Goal: Navigation & Orientation: Find specific page/section

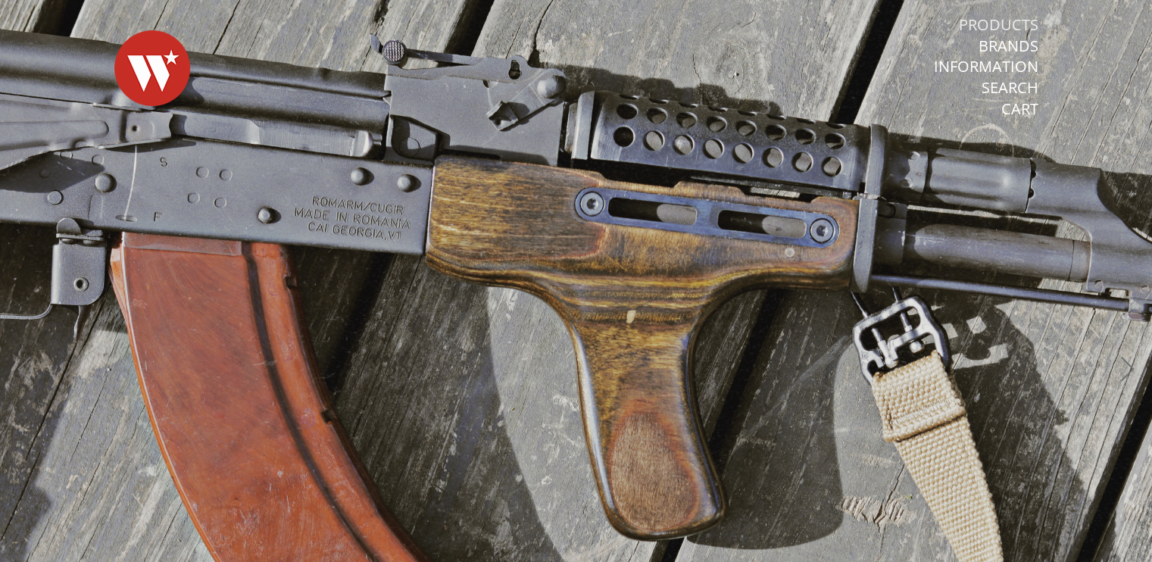
click at [999, 27] on link "Products" at bounding box center [999, 25] width 80 height 20
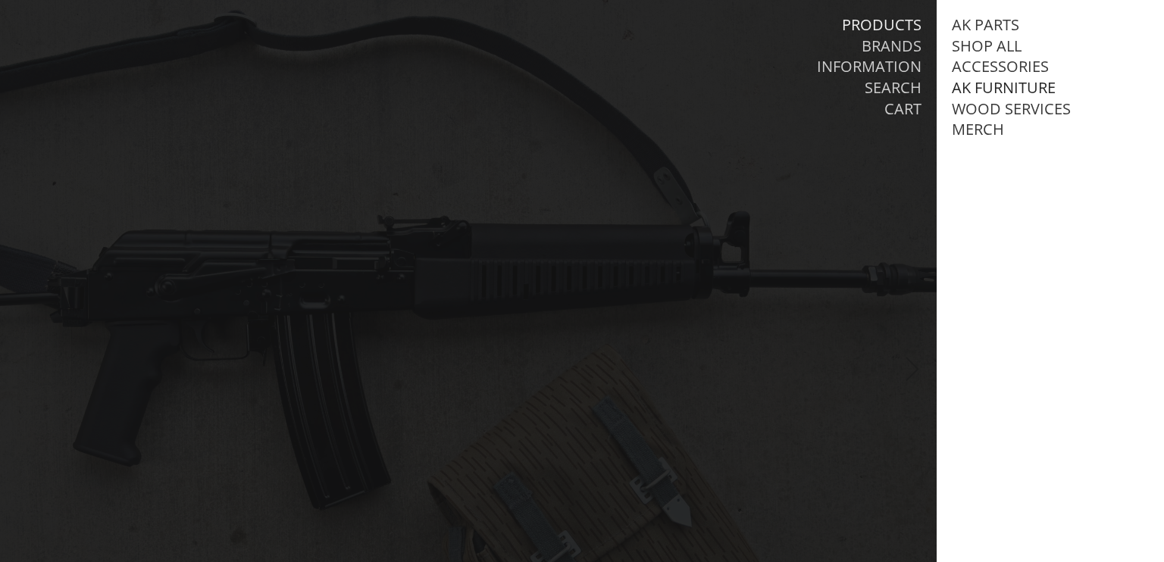
click at [1012, 90] on link "AK Furniture" at bounding box center [1003, 88] width 104 height 20
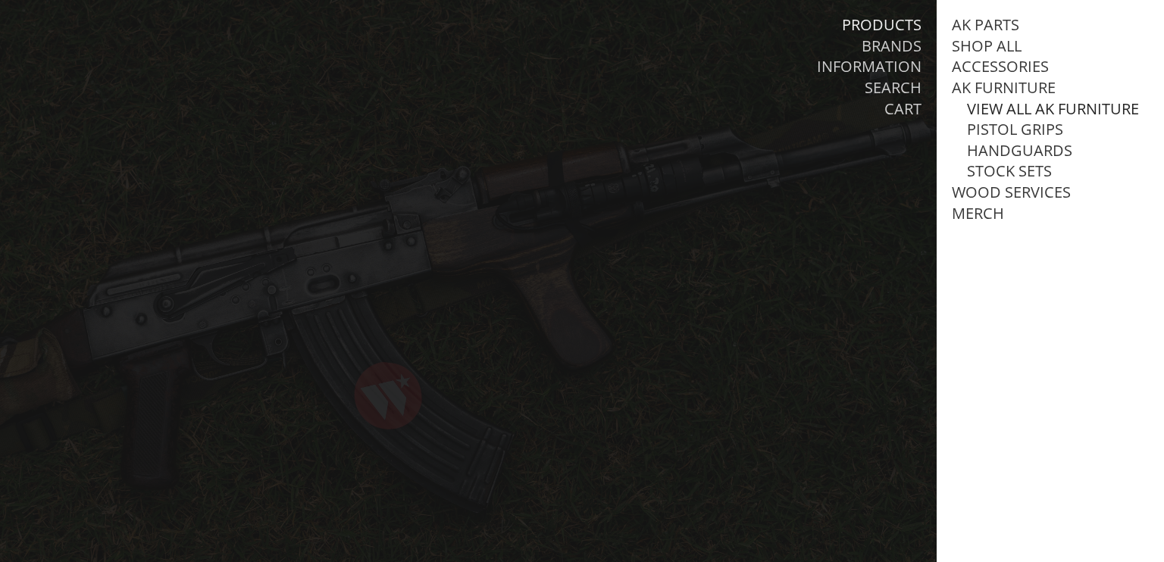
click at [1016, 119] on link "View all AK Furniture" at bounding box center [1053, 109] width 172 height 20
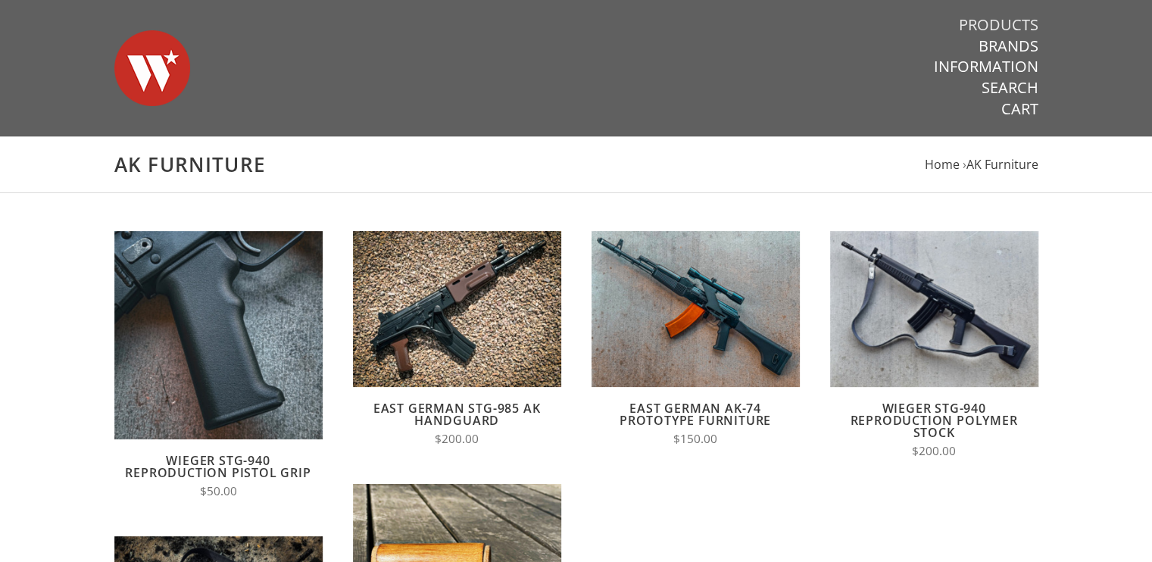
click at [1017, 17] on link "Products" at bounding box center [999, 25] width 80 height 20
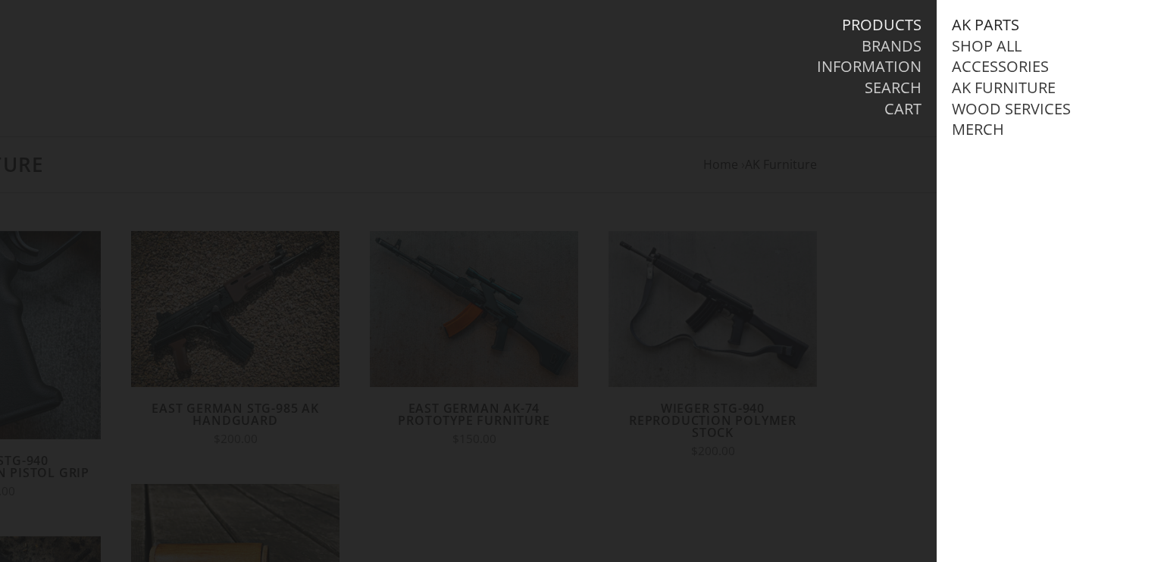
click at [992, 23] on link "AK Parts" at bounding box center [984, 25] width 67 height 20
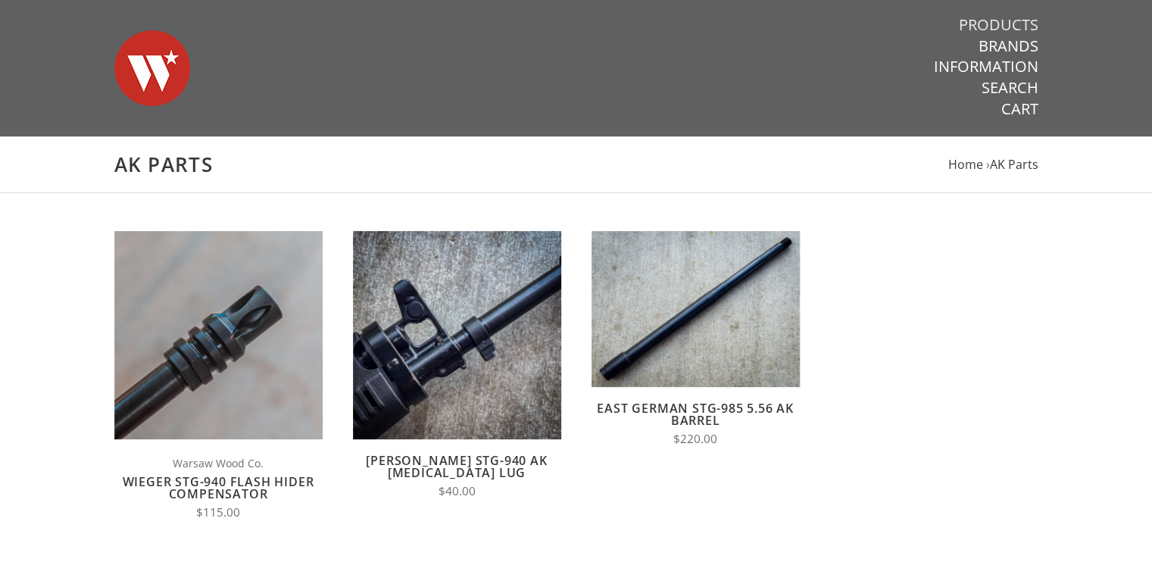
click at [1004, 17] on link "Products" at bounding box center [999, 25] width 80 height 20
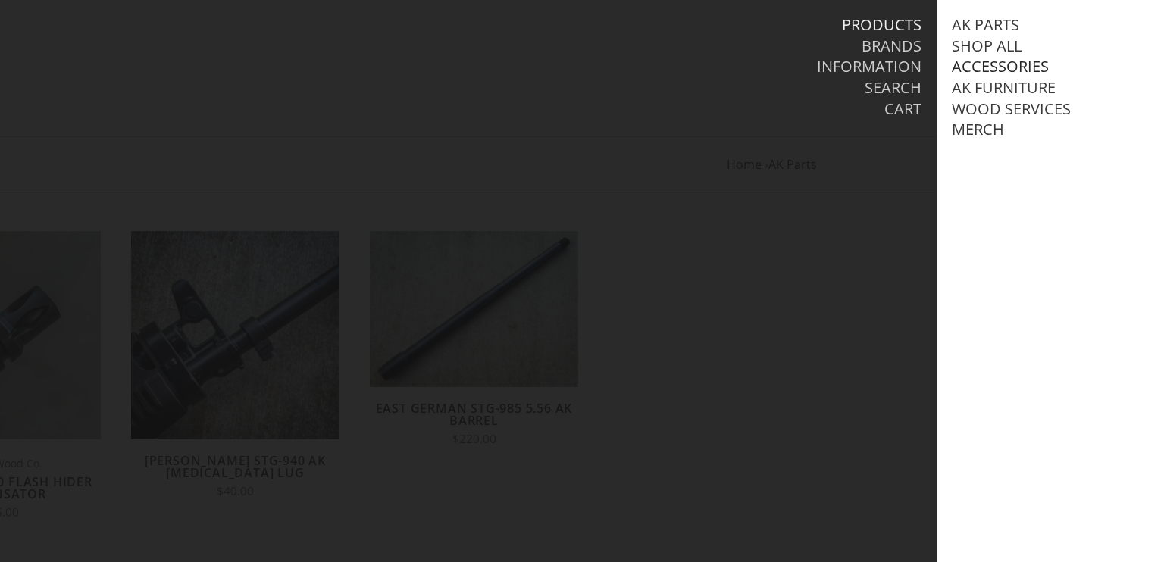
click at [1014, 70] on link "Accessories" at bounding box center [999, 67] width 97 height 20
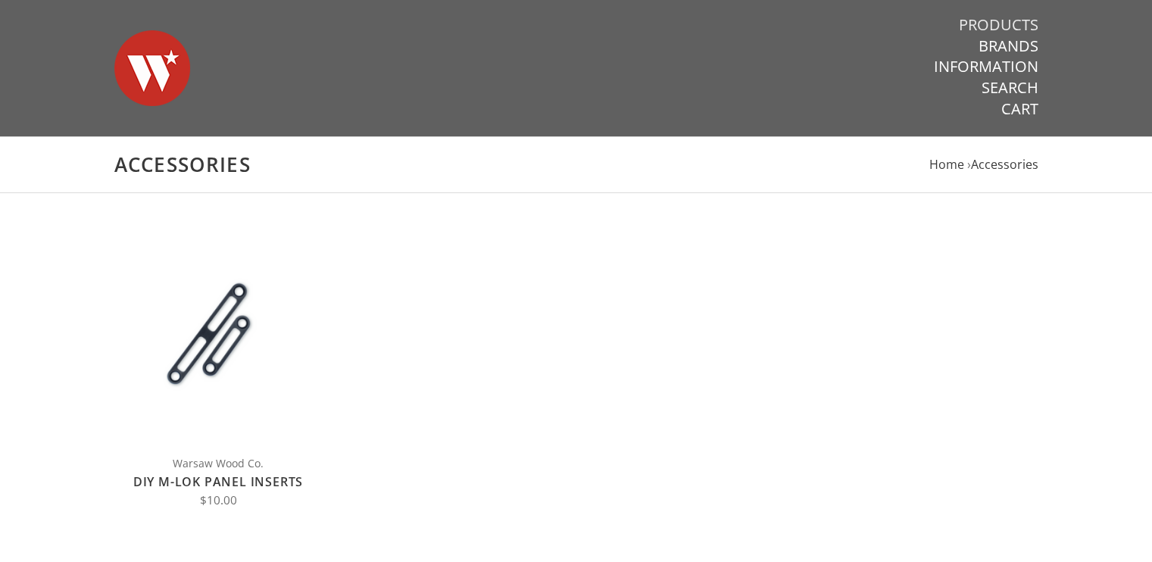
click at [1002, 30] on link "Products" at bounding box center [999, 25] width 80 height 20
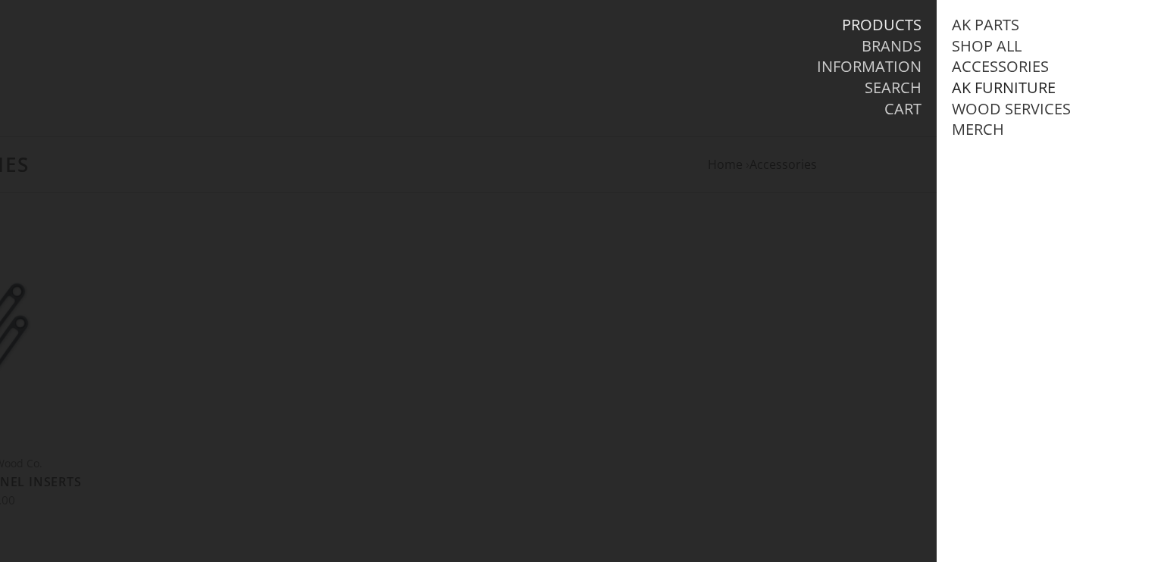
click at [1026, 88] on link "AK Furniture" at bounding box center [1003, 88] width 104 height 20
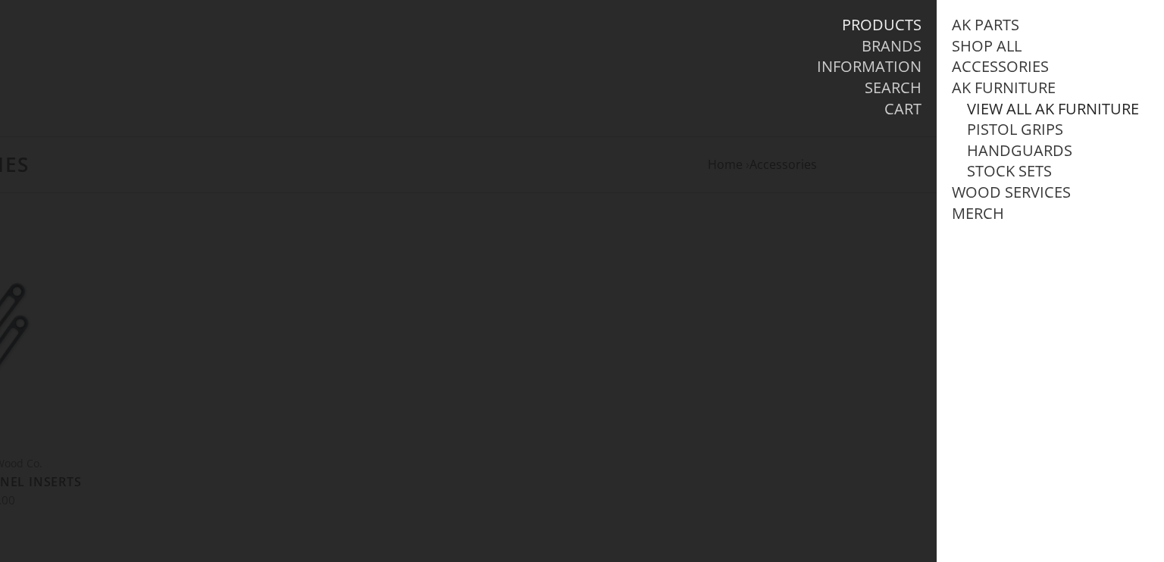
click at [1030, 110] on link "View all AK Furniture" at bounding box center [1053, 109] width 172 height 20
